Goal: Information Seeking & Learning: Learn about a topic

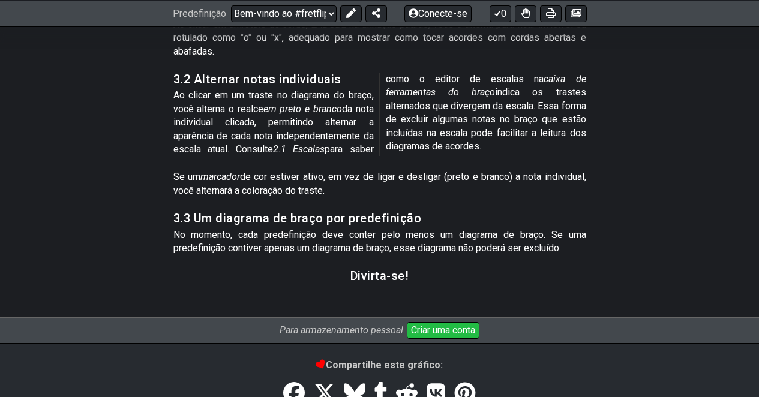
scroll to position [6768, 0]
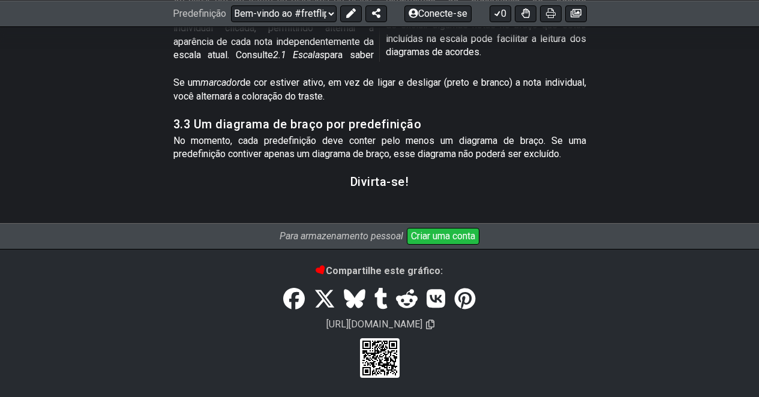
click at [430, 236] on font "Criar uma conta" at bounding box center [443, 235] width 64 height 11
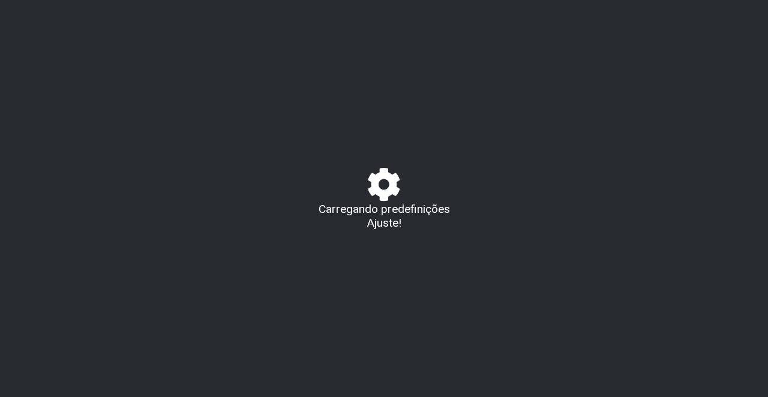
select select "B"
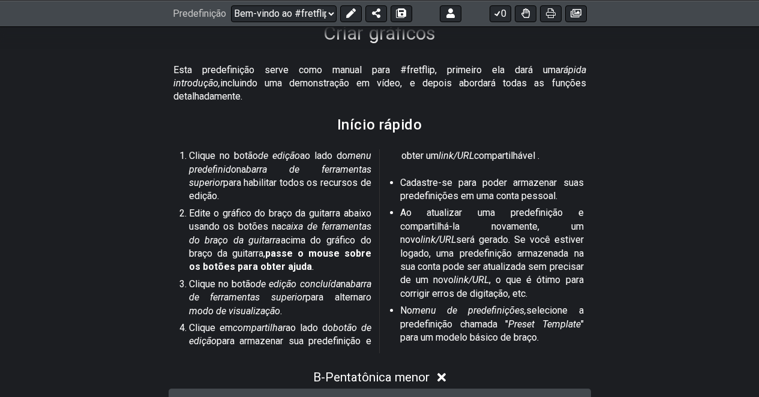
scroll to position [387, 0]
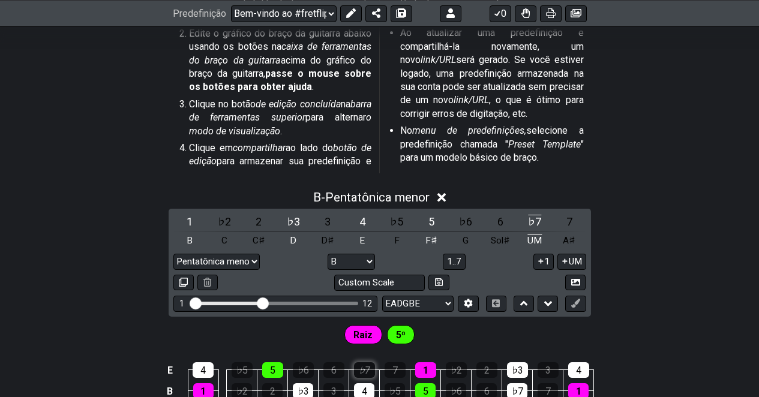
click at [668, 317] on div "Raiz 5º" at bounding box center [379, 332] width 759 height 30
click at [449, 189] on div "B - Pentatônica menor" at bounding box center [379, 194] width 759 height 22
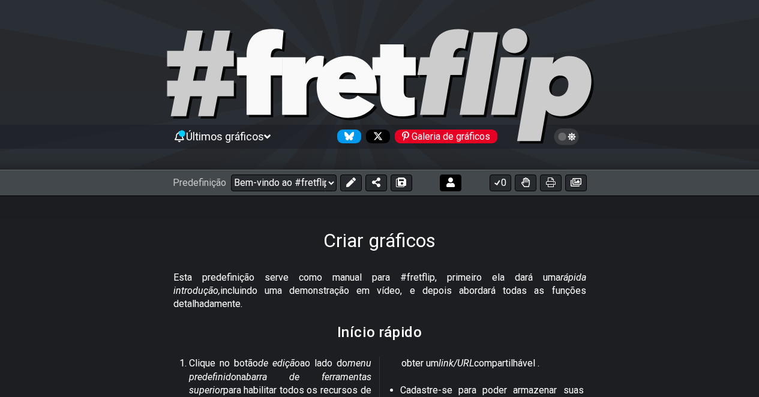
click at [455, 185] on button at bounding box center [451, 183] width 22 height 17
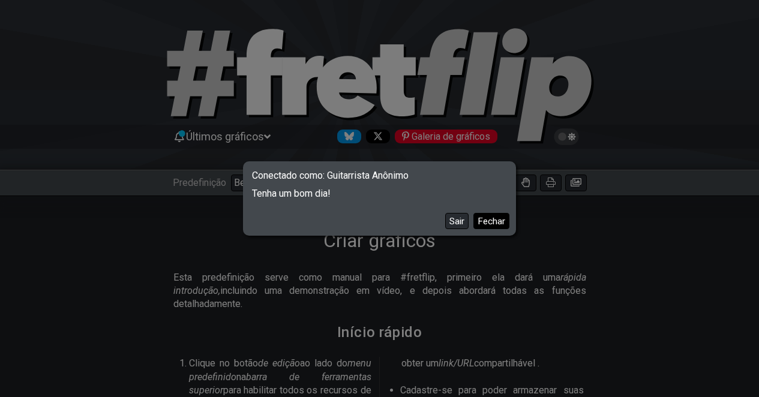
click at [494, 222] on font "Fechar" at bounding box center [491, 221] width 28 height 11
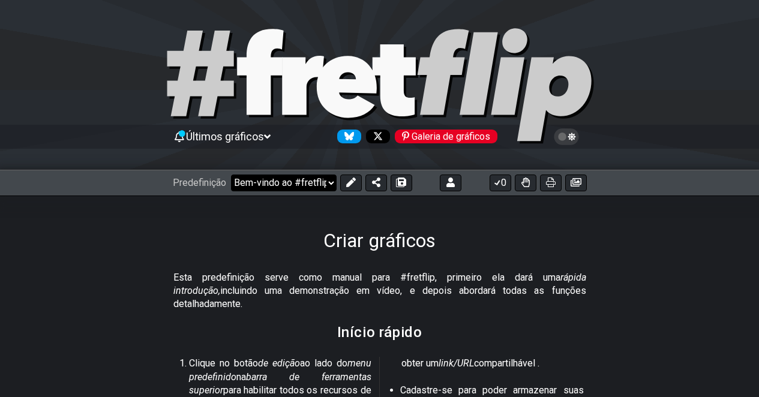
click at [332, 185] on select "Bem-vindo ao #fretflip! Predefinição inicial Predefinição personalizada Pentatô…" at bounding box center [284, 183] width 106 height 17
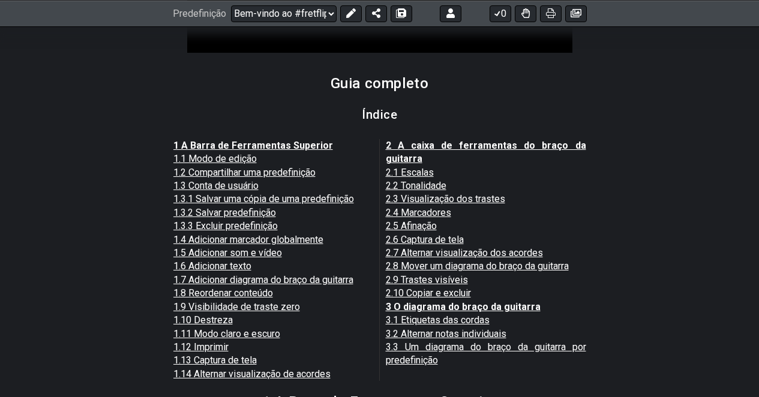
scroll to position [1006, 0]
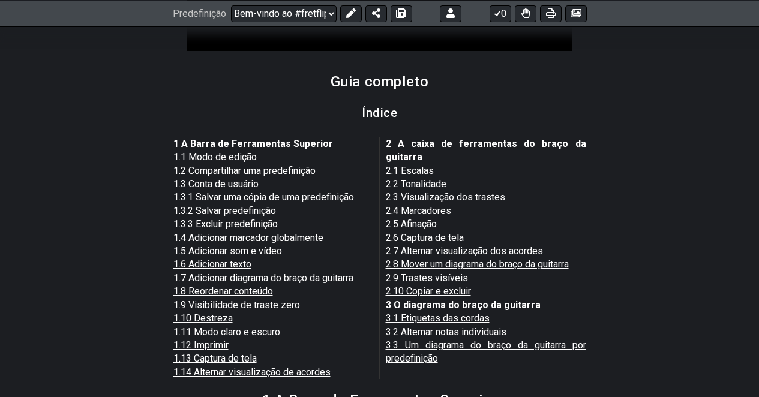
click at [419, 339] on font "3.3 Um diagrama do braço da guitarra por predefinição" at bounding box center [486, 351] width 200 height 25
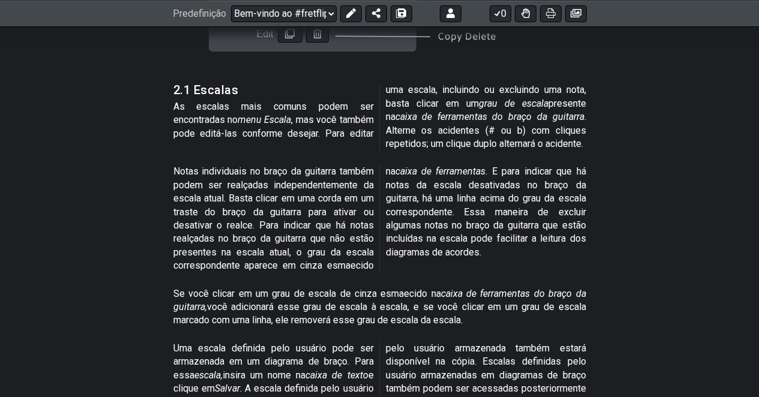
scroll to position [4219, 0]
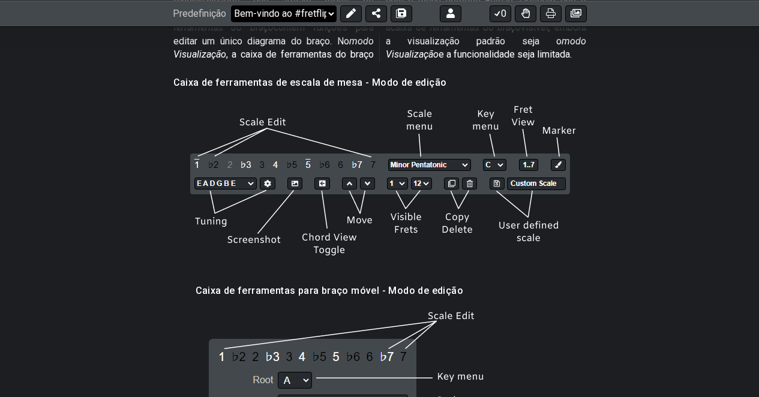
click at [329, 14] on select "Bem-vindo ao #fretflip! Predefinição inicial Predefinição personalizada Pentatô…" at bounding box center [284, 13] width 106 height 17
click at [401, 12] on icon at bounding box center [401, 13] width 8 height 10
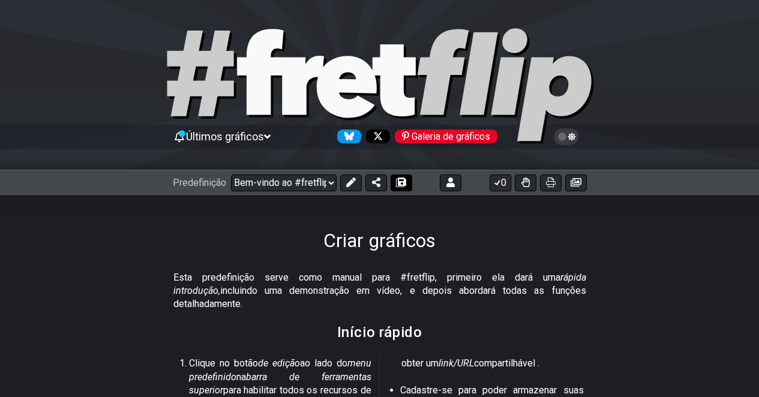
select select "/023NMW41C"
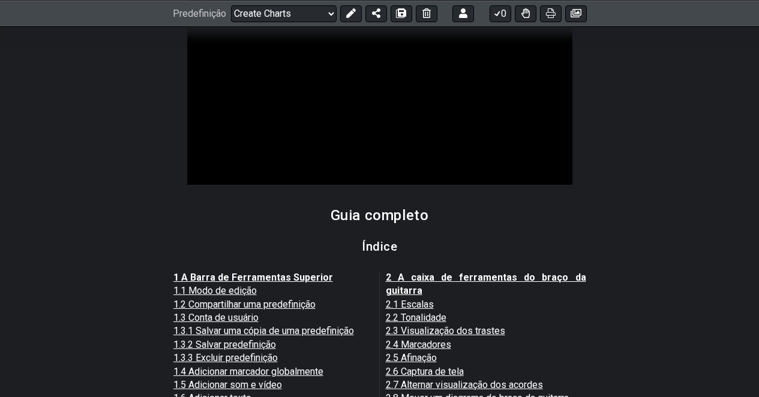
scroll to position [1015, 0]
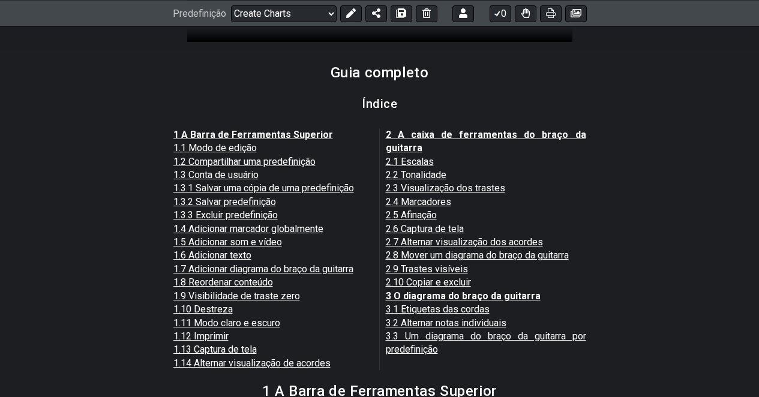
click at [248, 142] on font "1.1 Modo de edição" at bounding box center [214, 147] width 83 height 11
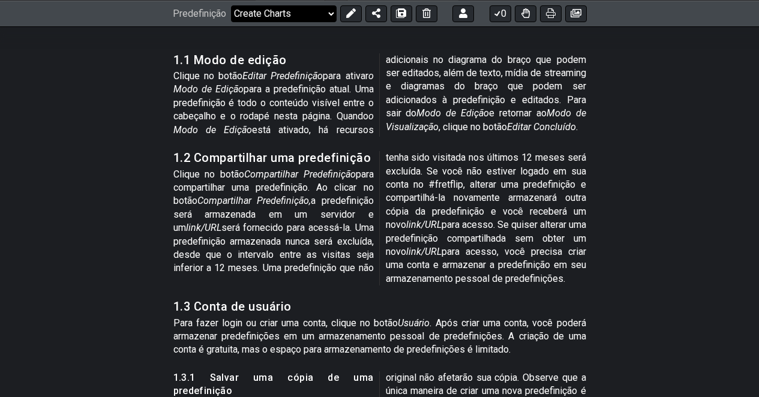
click at [332, 13] on select "Bem-vindo ao #fretflip! Predefinição inicial Predefinição personalizada Create …" at bounding box center [284, 13] width 106 height 17
click at [328, 14] on select "Bem-vindo ao #fretflip! Predefinição inicial Predefinição personalizada Create …" at bounding box center [284, 13] width 106 height 17
